Goal: Navigation & Orientation: Find specific page/section

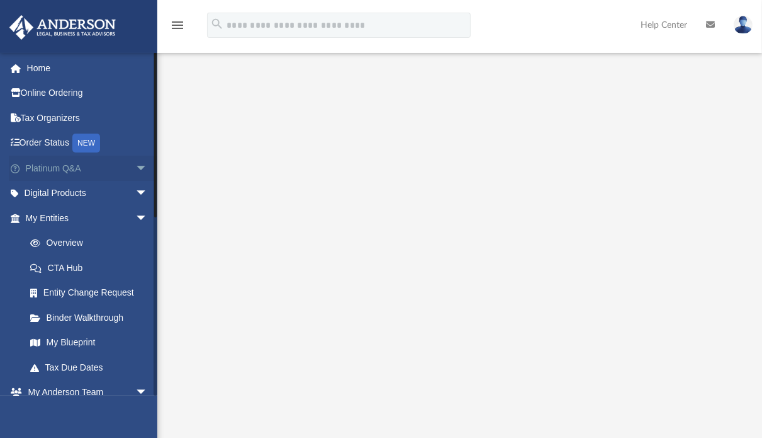
click at [62, 172] on link "Platinum Q&A arrow_drop_down" at bounding box center [88, 168] width 158 height 25
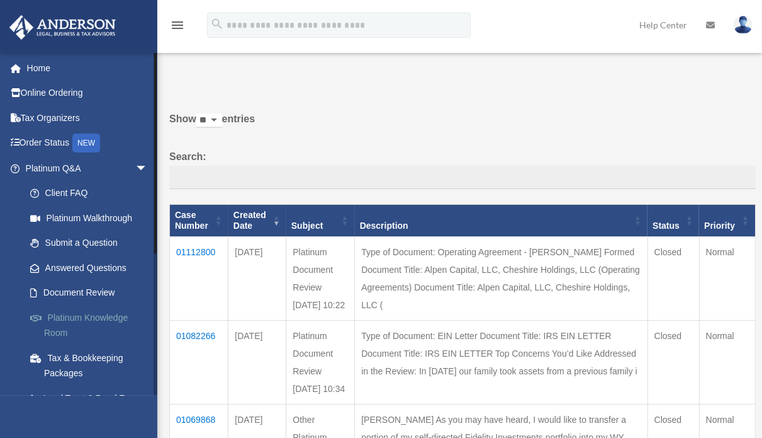
click at [72, 319] on link "Platinum Knowledge Room" at bounding box center [92, 325] width 149 height 40
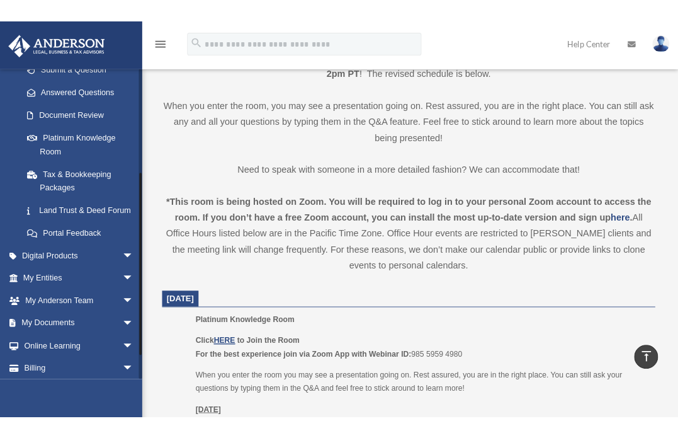
scroll to position [311, 0]
